Goal: Complete application form

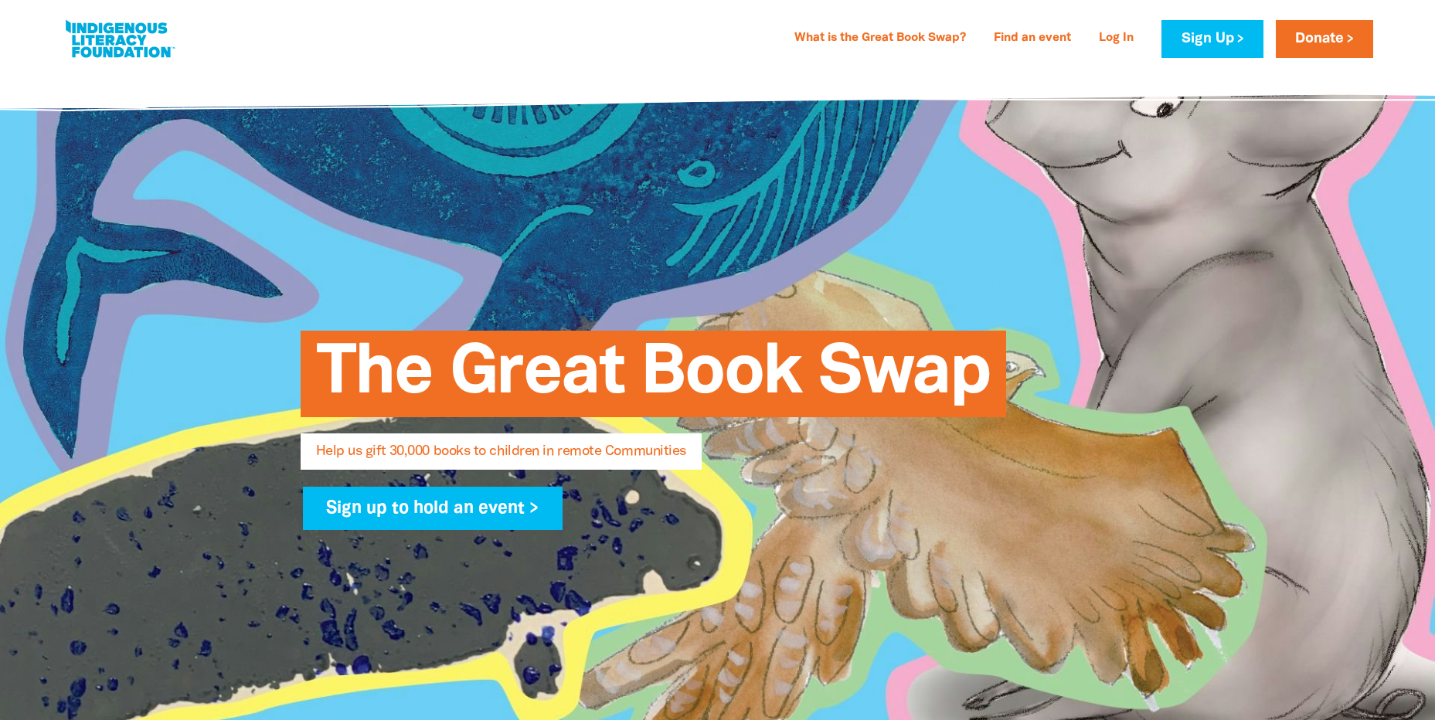
select select "AU"
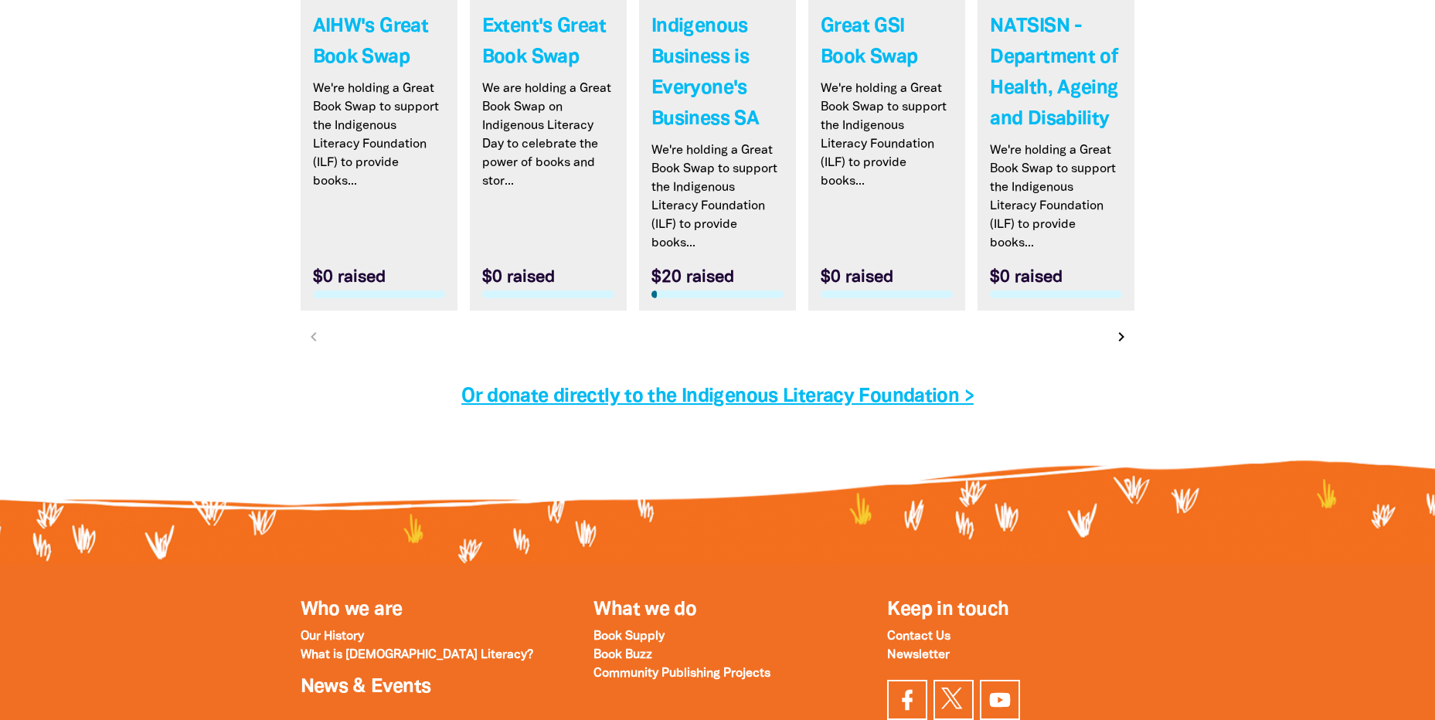
scroll to position [4608, 0]
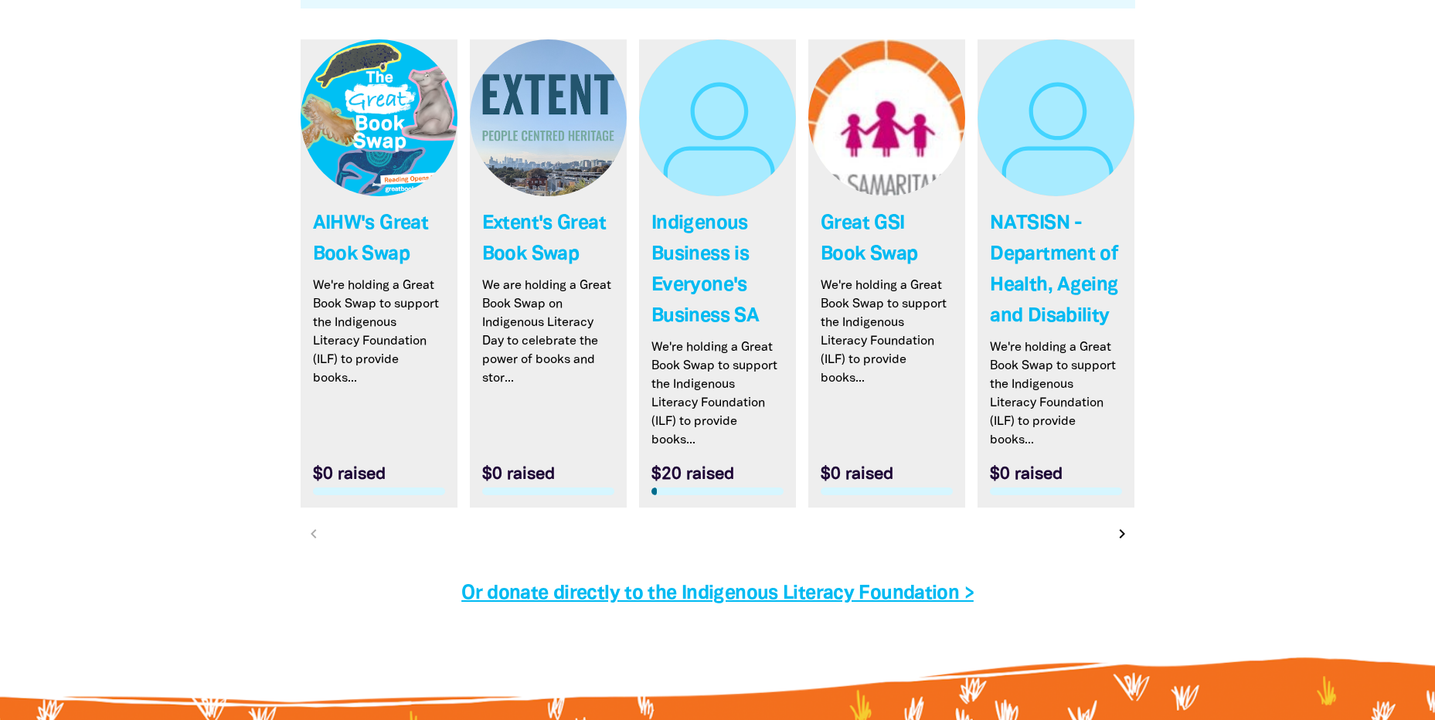
click at [1121, 533] on icon "chevron_right" at bounding box center [1122, 534] width 19 height 19
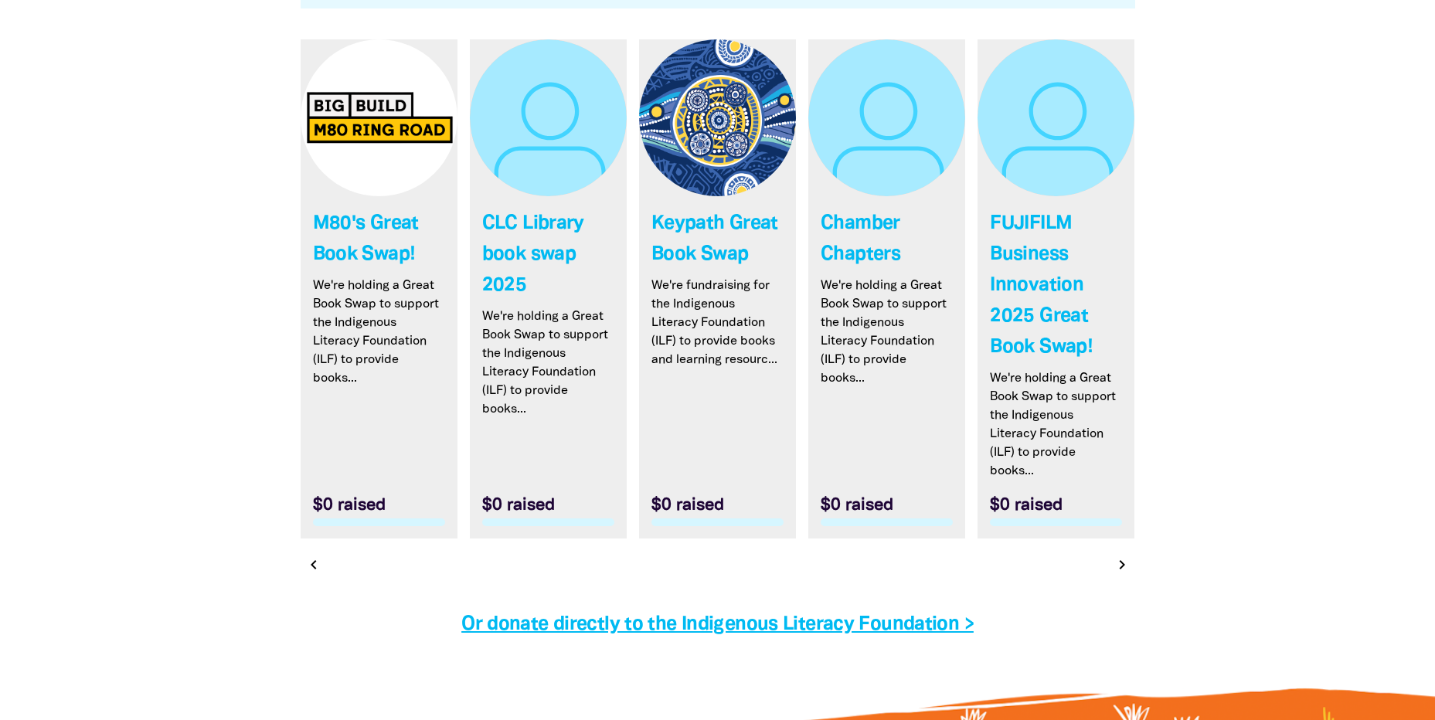
click at [1123, 574] on icon "chevron_right" at bounding box center [1122, 565] width 19 height 19
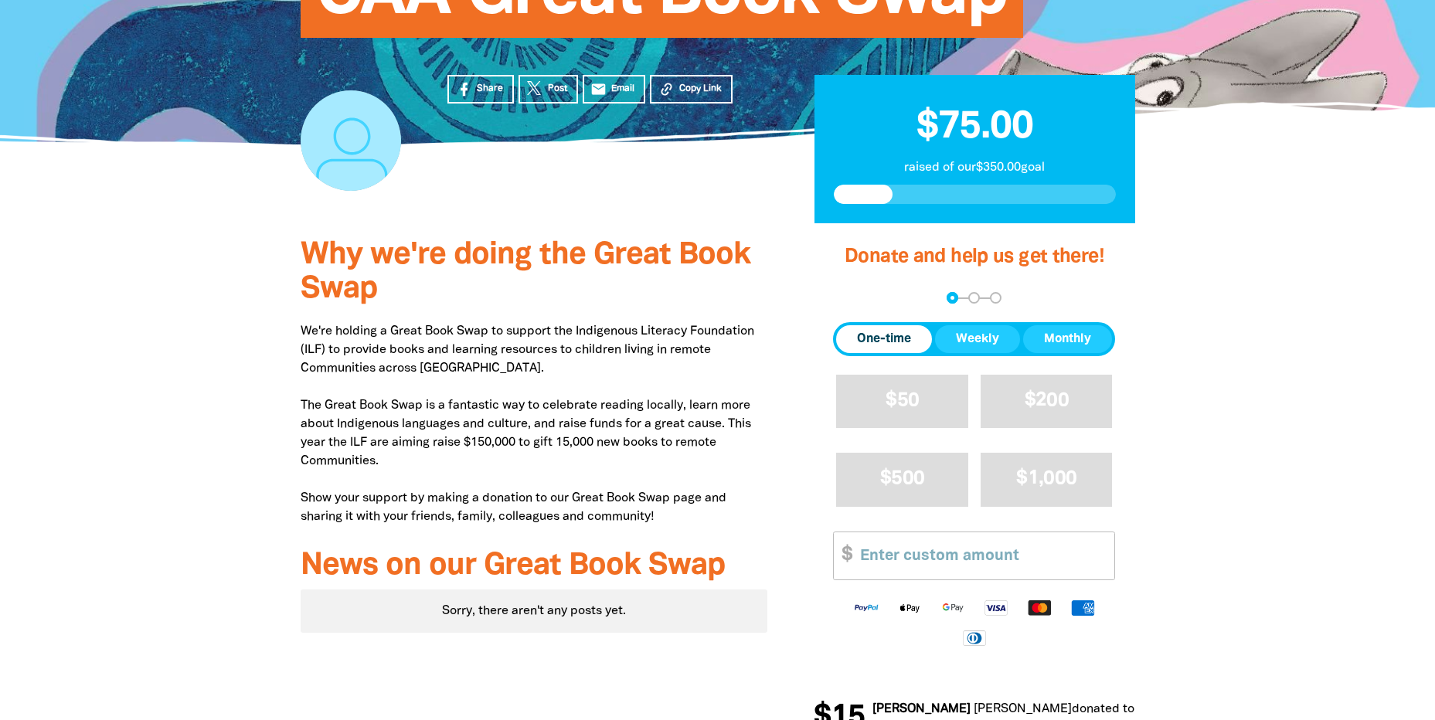
scroll to position [464, 0]
